Goal: Communication & Community: Answer question/provide support

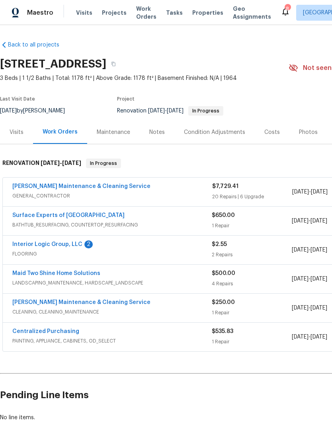
click at [60, 217] on link "Surface Experts of [GEOGRAPHIC_DATA]" at bounding box center [68, 216] width 112 height 6
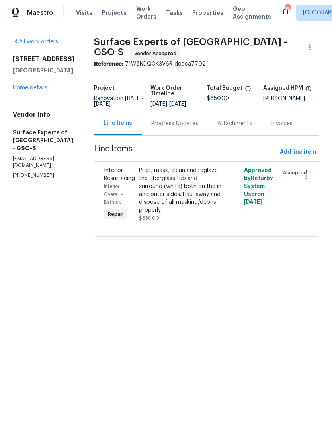
click at [175, 125] on div "Progress Updates" at bounding box center [174, 124] width 47 height 8
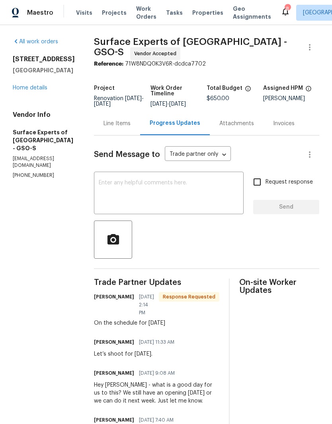
click at [118, 198] on textarea at bounding box center [169, 194] width 140 height 28
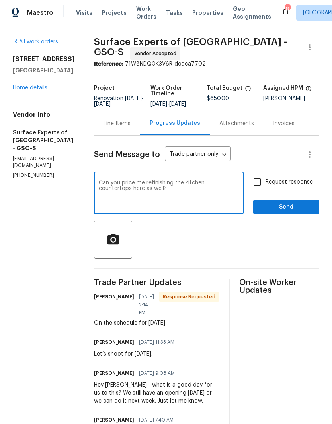
type textarea "Can you price me refinishing the kitchen countertops here as well?"
click at [271, 186] on span "Request response" at bounding box center [288, 182] width 47 height 8
click at [265, 186] on input "Request response" at bounding box center [256, 182] width 17 height 17
checkbox input "true"
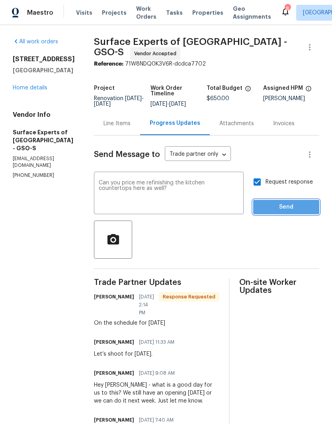
click at [268, 210] on span "Send" at bounding box center [285, 207] width 53 height 10
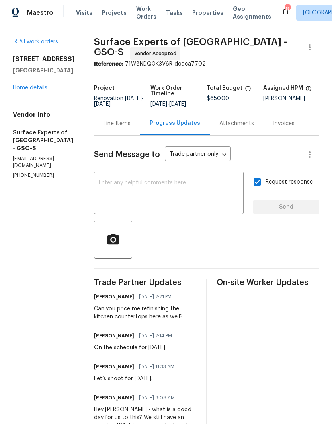
click at [21, 91] on link "Home details" at bounding box center [30, 88] width 35 height 6
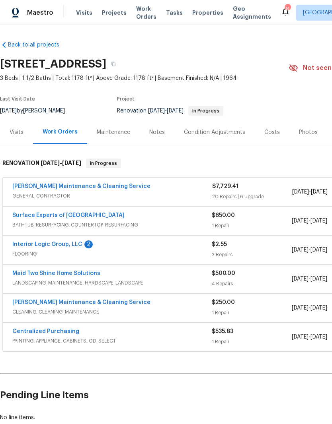
click at [39, 244] on link "Interior Logic Group, LLC" at bounding box center [47, 245] width 70 height 6
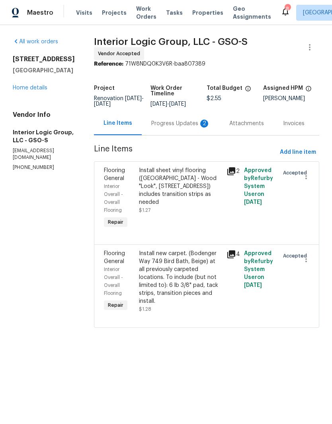
click at [172, 128] on div "Progress Updates 2" at bounding box center [180, 124] width 59 height 8
